Goal: Task Accomplishment & Management: Manage account settings

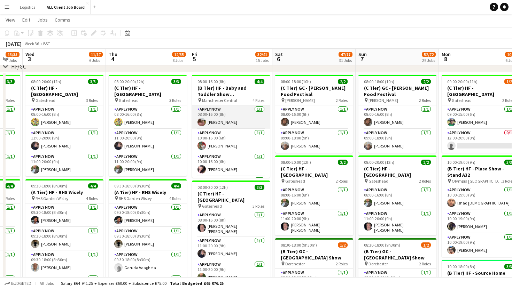
click at [237, 123] on app-card-role "APPLY NOW [DATE] 08:00-16:00 (8h) [PERSON_NAME]" at bounding box center [231, 117] width 78 height 24
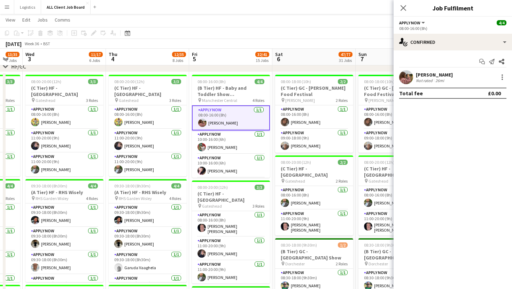
click at [408, 75] on app-user-avatar at bounding box center [406, 77] width 14 height 14
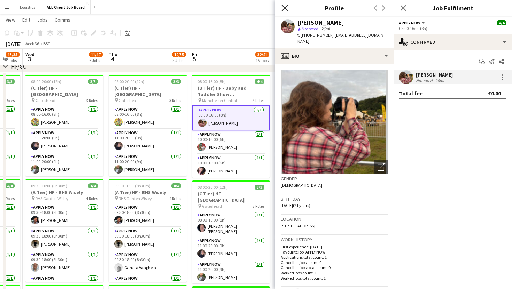
click at [285, 10] on icon "Close pop-in" at bounding box center [284, 8] width 7 height 7
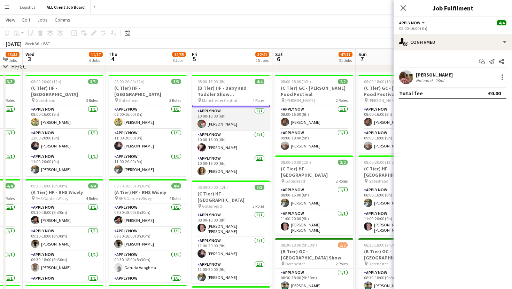
scroll to position [24, 0]
click at [402, 5] on icon "Close pop-in" at bounding box center [403, 8] width 7 height 7
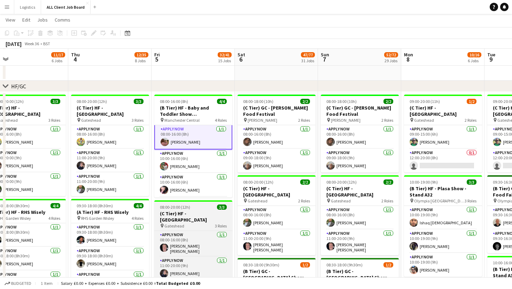
scroll to position [0, 0]
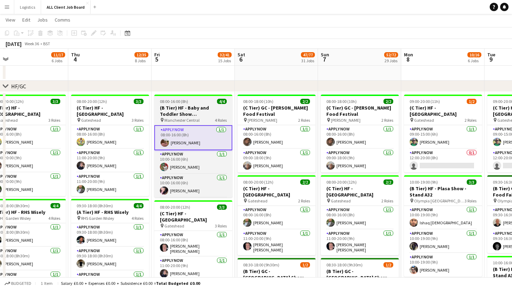
click at [185, 115] on h3 "(B Tier) HF - Baby and Toddler Show [GEOGRAPHIC_DATA]" at bounding box center [193, 111] width 78 height 13
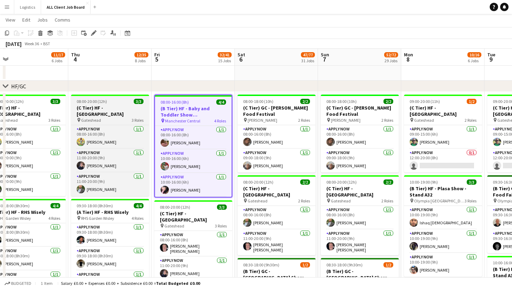
click at [117, 119] on div "pin Gateshead 3 Roles" at bounding box center [110, 120] width 78 height 6
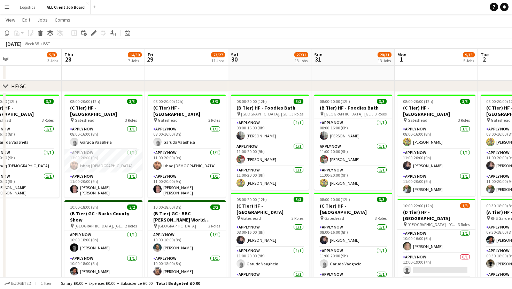
scroll to position [0, 178]
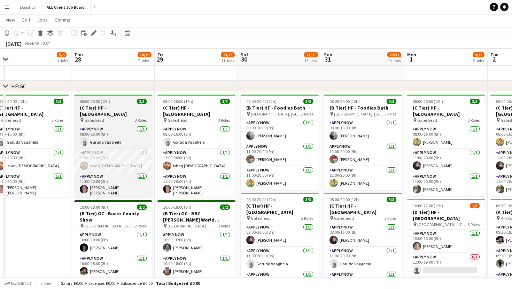
click at [115, 114] on h3 "(C Tier) HF - [GEOGRAPHIC_DATA]" at bounding box center [113, 111] width 78 height 13
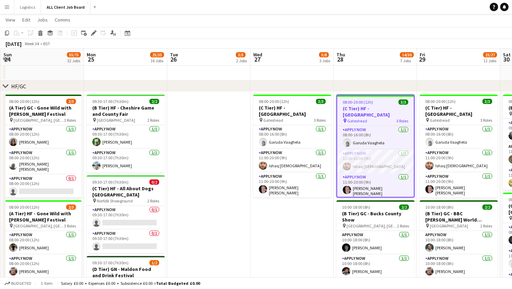
scroll to position [0, 148]
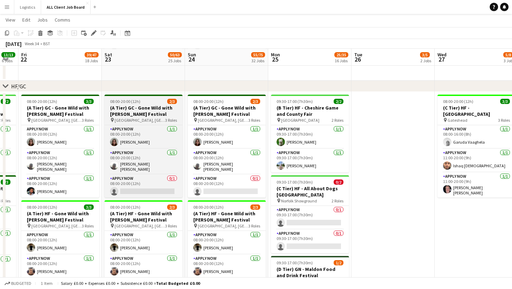
click at [123, 103] on span "08:00-20:00 (12h)" at bounding box center [125, 101] width 30 height 5
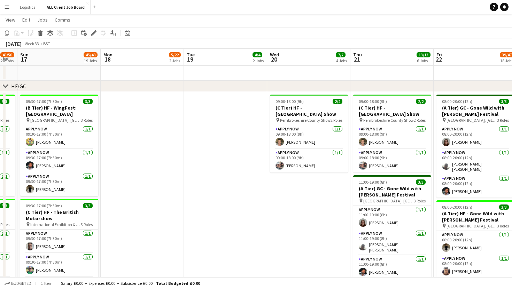
scroll to position [0, 176]
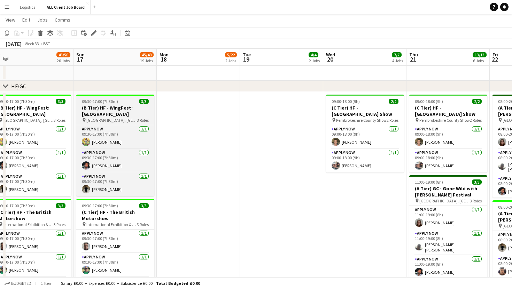
click at [100, 105] on h3 "(B Tier) HF - WingFest: [GEOGRAPHIC_DATA]" at bounding box center [115, 111] width 78 height 13
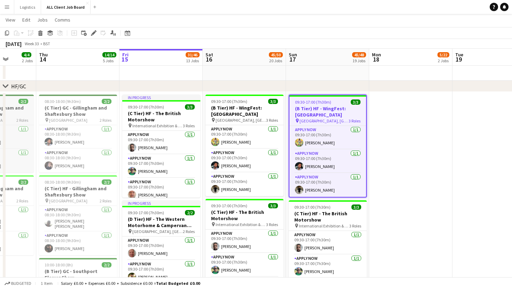
scroll to position [0, 202]
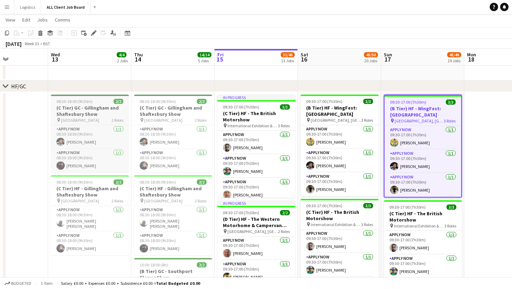
click at [88, 110] on h3 "(C Tier) GC - Gillingham and Shaftesbury Show" at bounding box center [90, 111] width 78 height 13
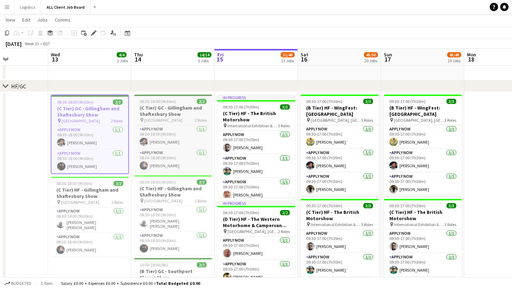
click at [149, 106] on h3 "(C Tier) GC - Gillingham and Shaftesbury Show" at bounding box center [173, 111] width 78 height 13
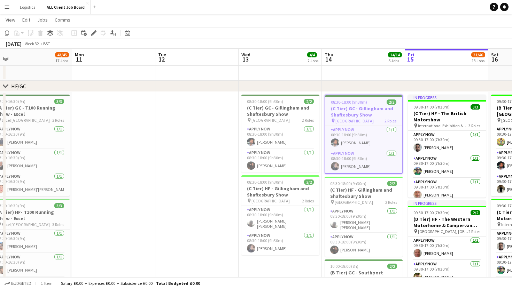
scroll to position [0, 176]
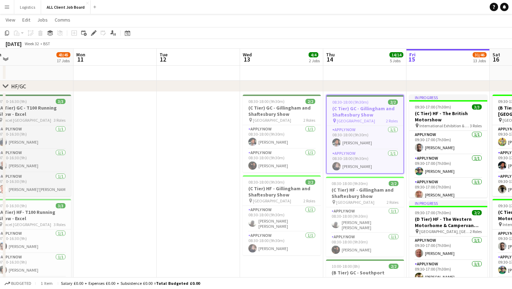
click at [47, 106] on h3 "(A Tier) GC - T100 Running Show - Excel" at bounding box center [32, 111] width 78 height 13
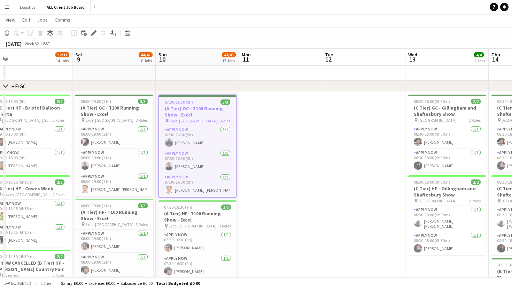
scroll to position [0, 174]
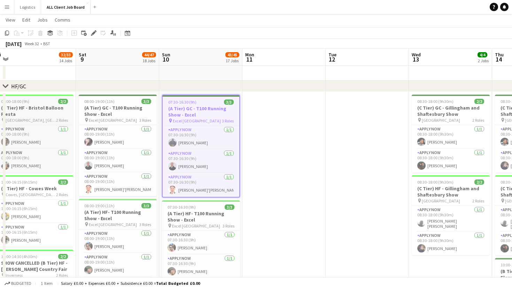
click at [47, 112] on h3 "(C Tier) HF - Bristol Balloon Fiesta" at bounding box center [34, 111] width 78 height 13
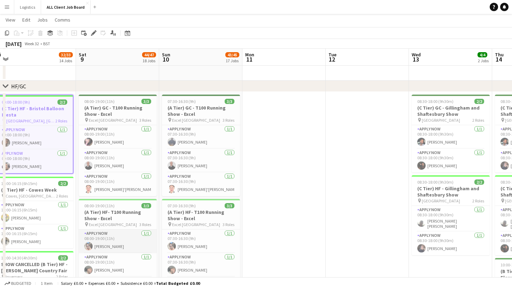
click at [117, 246] on app-card-role "APPLY NOW [DATE] 08:00-19:00 (11h) [PERSON_NAME]" at bounding box center [118, 242] width 78 height 24
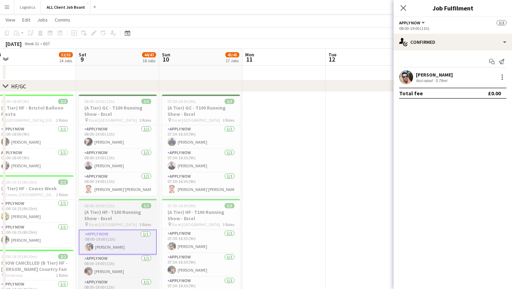
click at [118, 208] on div "08:00-19:00 (11h) 3/3" at bounding box center [118, 205] width 78 height 5
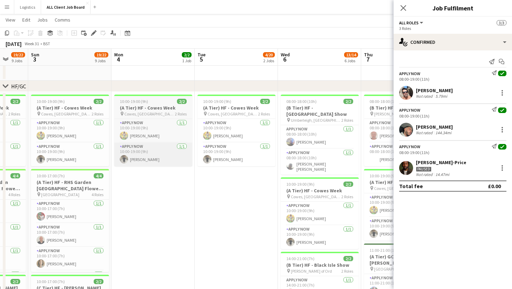
scroll to position [0, 221]
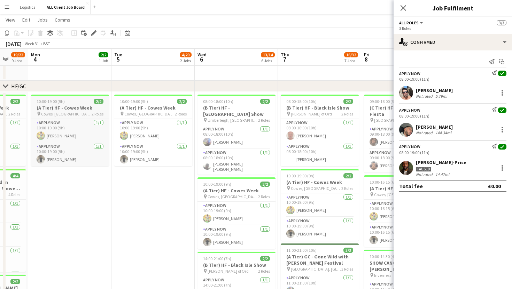
click at [78, 105] on h3 "(A Tier) HF - Cowes Week" at bounding box center [70, 108] width 78 height 6
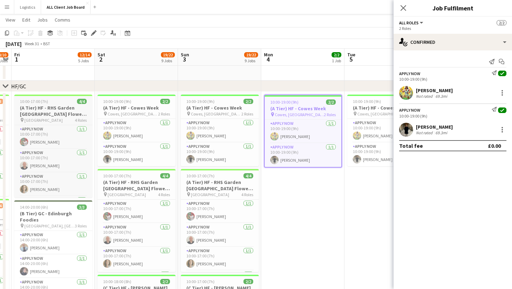
scroll to position [0, 149]
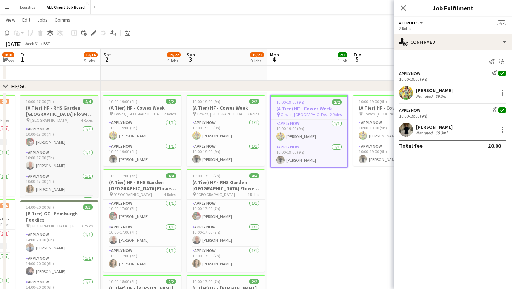
click at [61, 109] on h3 "(A Tier) HF - RHS Garden [GEOGRAPHIC_DATA] Flower Show" at bounding box center [59, 111] width 78 height 13
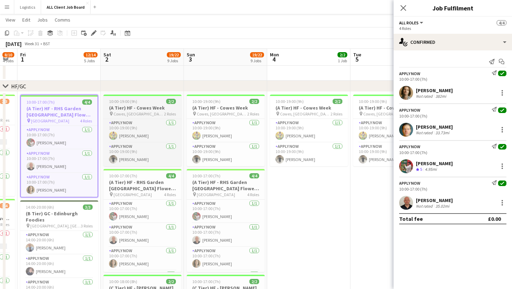
click at [155, 98] on app-job-card "10:00-19:00 (9h) 2/2 (A Tier) HF - Cowes Week pin [GEOGRAPHIC_DATA], [GEOGRAPHI…" at bounding box center [142, 131] width 78 height 72
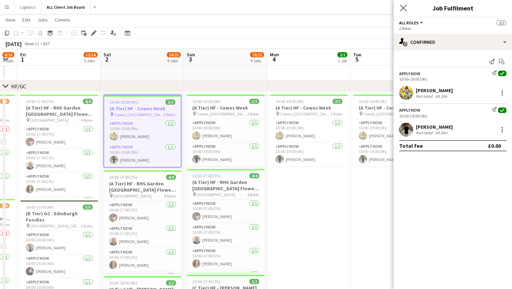
click at [406, 8] on icon "Close pop-in" at bounding box center [403, 8] width 7 height 7
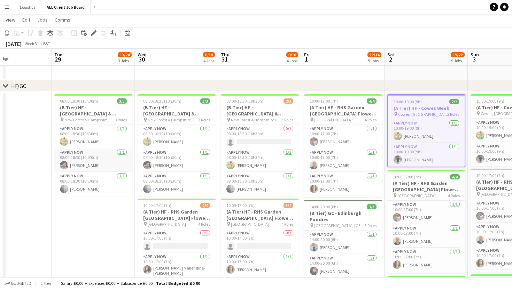
scroll to position [0, 187]
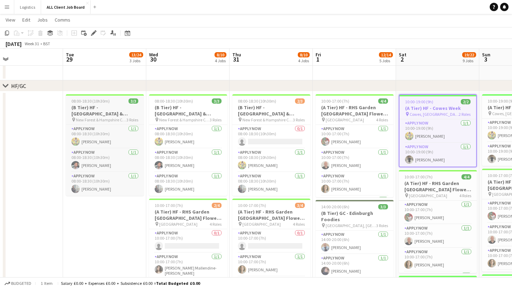
click at [100, 113] on h3 "(B Tier) HF - [GEOGRAPHIC_DATA] & Hampshire County Show" at bounding box center [105, 110] width 78 height 13
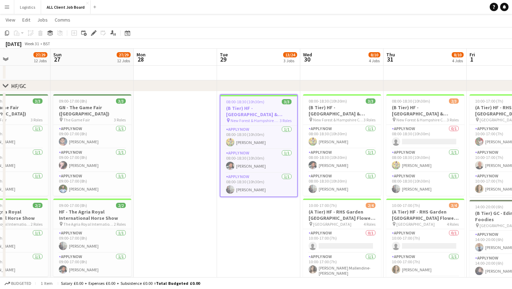
scroll to position [0, 146]
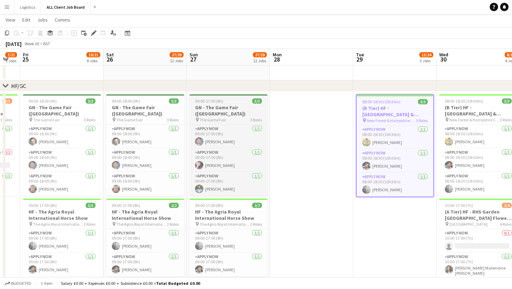
click at [219, 106] on h3 "GN - The Game Fair ([GEOGRAPHIC_DATA])" at bounding box center [228, 110] width 78 height 13
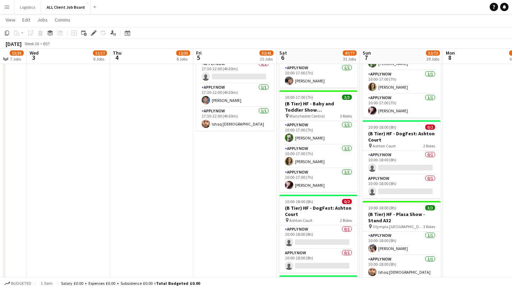
scroll to position [1157, 0]
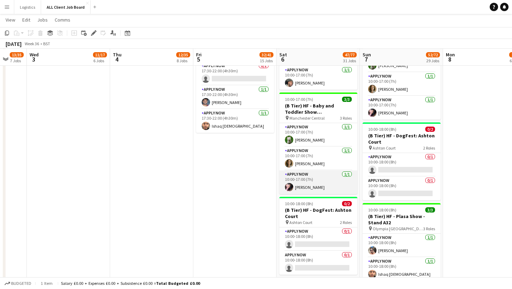
click at [318, 180] on app-card-role "APPLY NOW [DATE] 10:00-17:00 (7h) [PERSON_NAME]" at bounding box center [318, 183] width 78 height 24
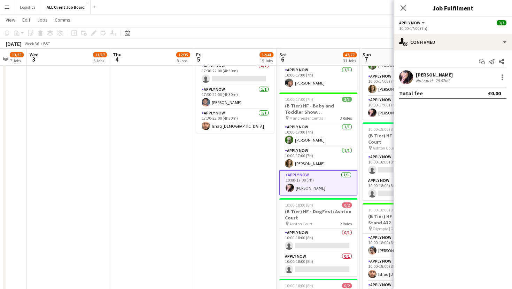
click at [414, 76] on div "[PERSON_NAME] Not rated 28.67mi" at bounding box center [452, 77] width 118 height 14
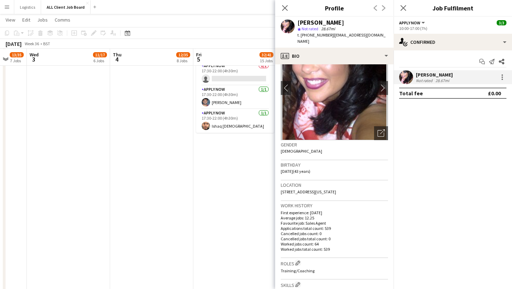
scroll to position [0, 0]
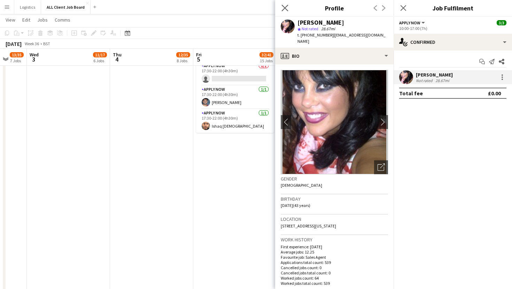
click at [285, 3] on app-icon "Close pop-in" at bounding box center [285, 8] width 10 height 10
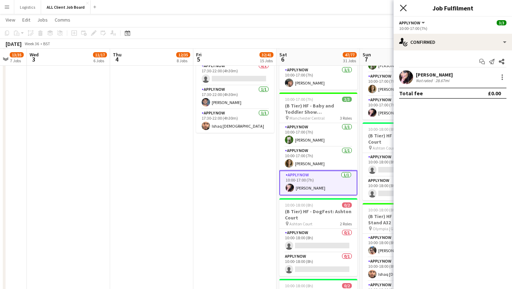
click at [404, 6] on icon at bounding box center [403, 8] width 7 height 7
